Goal: Register for event/course

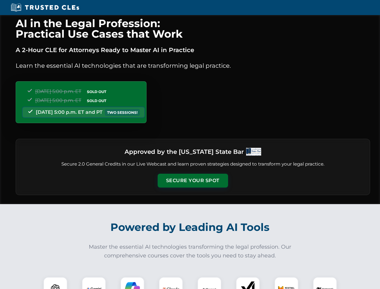
click at [193, 181] on button "Secure Your Spot" at bounding box center [193, 181] width 70 height 14
click at [55, 283] on img at bounding box center [55, 288] width 17 height 17
